Goal: Find specific page/section: Find specific page/section

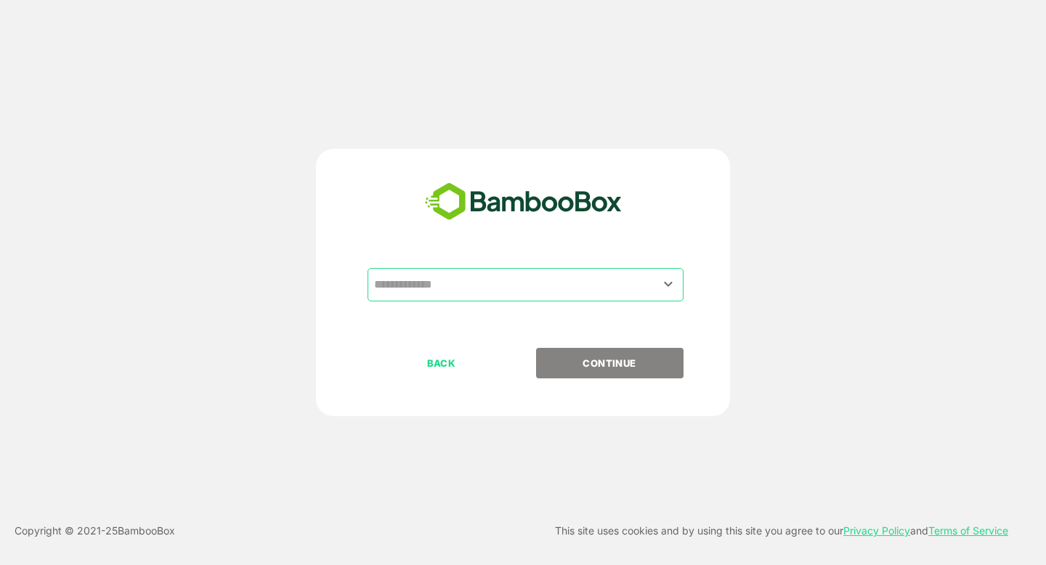
click at [485, 283] on input "text" at bounding box center [525, 285] width 310 height 28
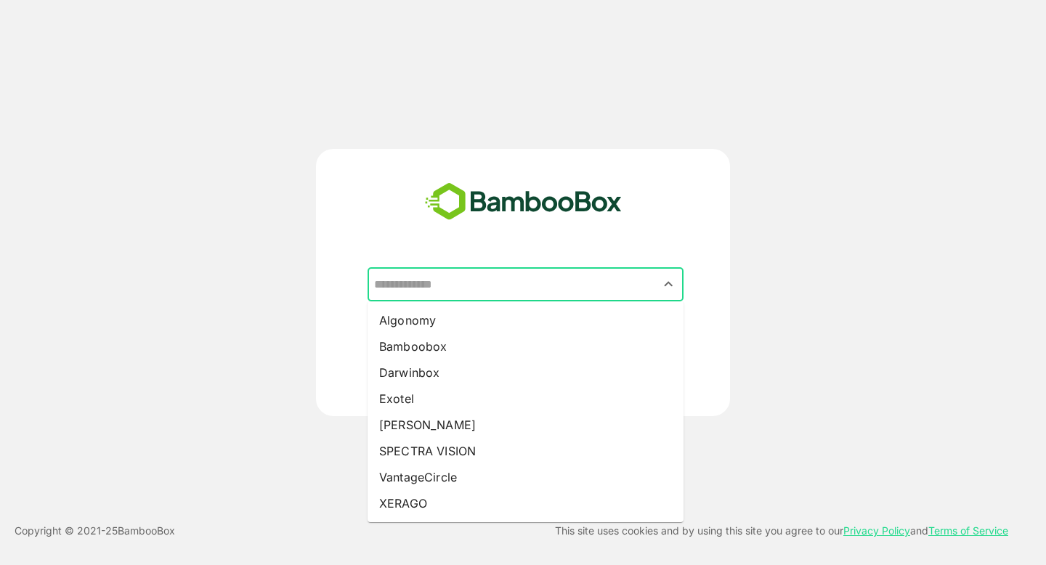
click at [485, 283] on input "text" at bounding box center [525, 285] width 310 height 28
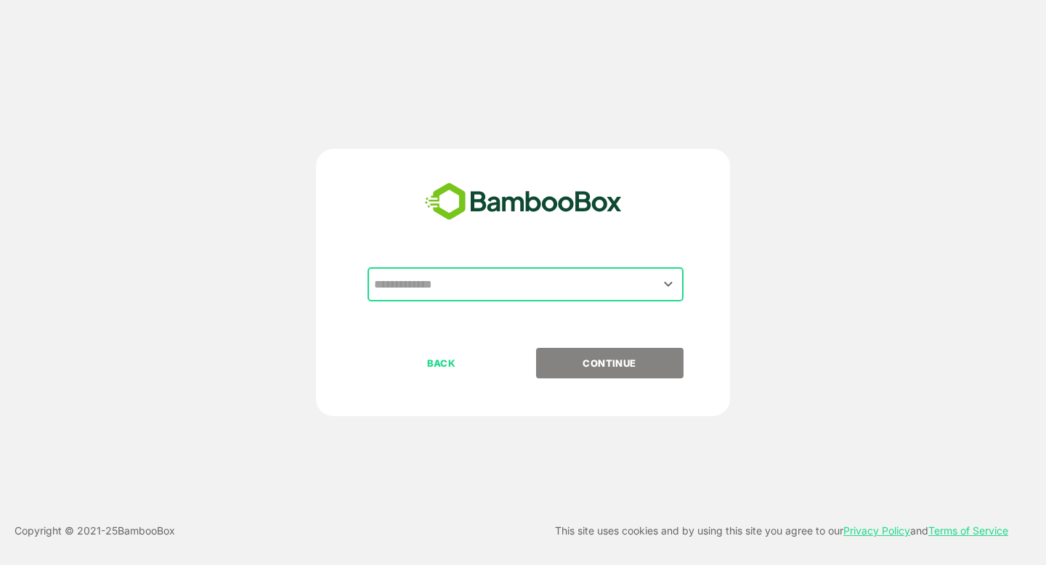
click at [485, 283] on input "text" at bounding box center [525, 285] width 310 height 28
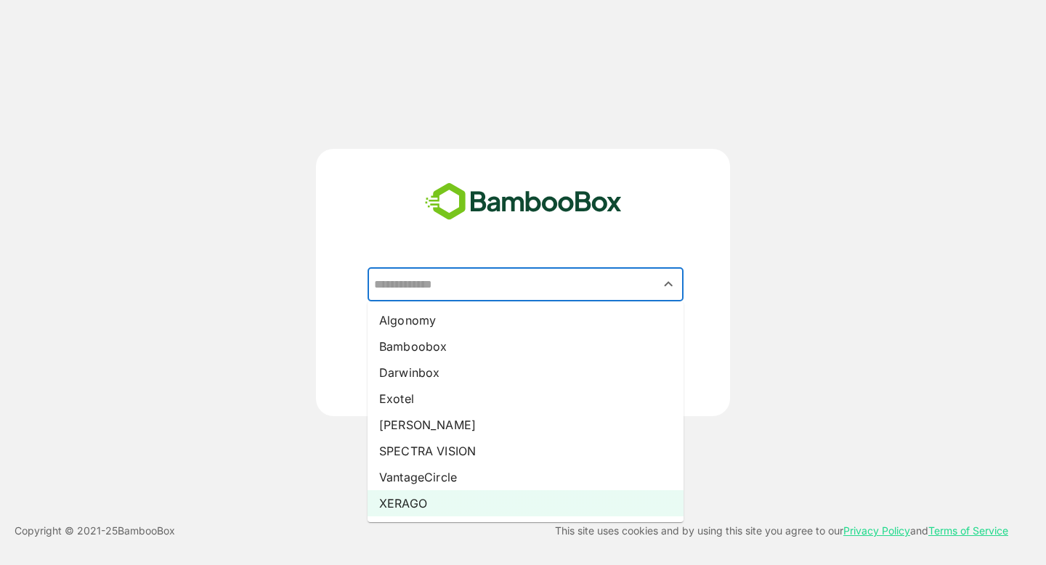
click at [455, 496] on li "XERAGO" at bounding box center [526, 503] width 316 height 26
type input "******"
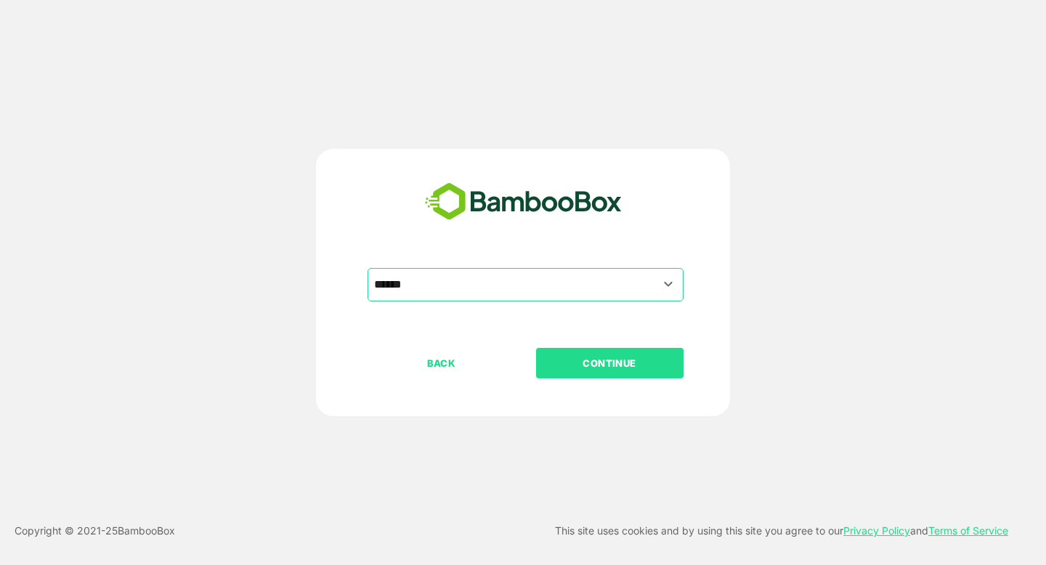
click at [607, 362] on p "CONTINUE" at bounding box center [609, 363] width 145 height 16
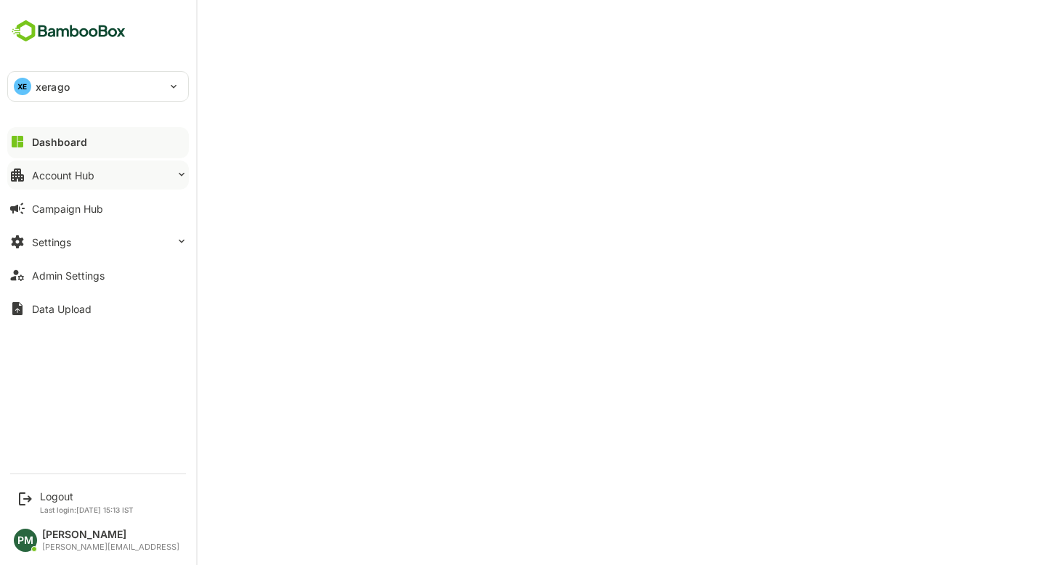
click at [98, 177] on button "Account Hub" at bounding box center [98, 175] width 182 height 29
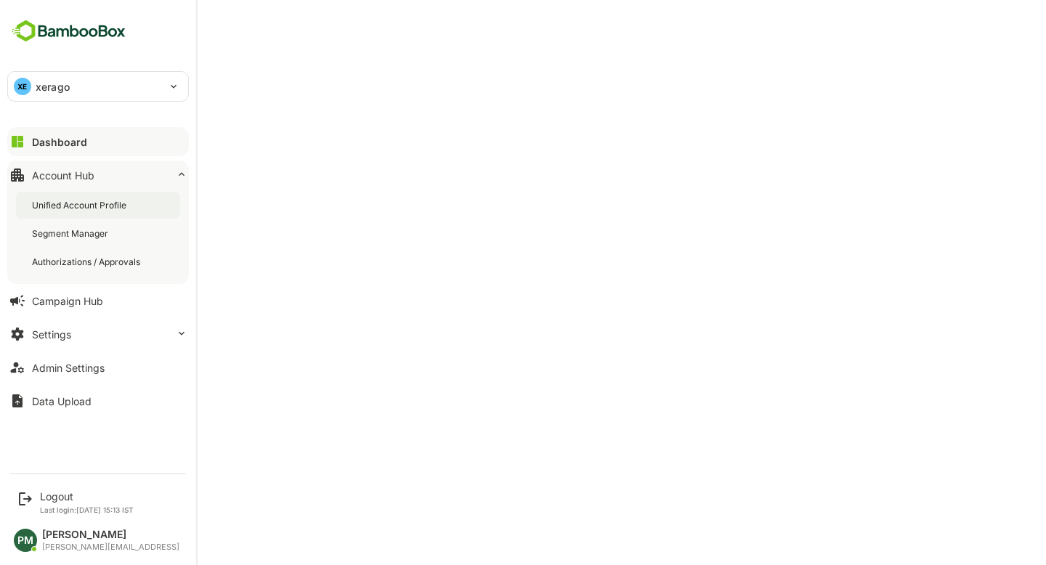
click at [99, 207] on div "Unified Account Profile" at bounding box center [80, 205] width 97 height 12
